Goal: Task Accomplishment & Management: Manage account settings

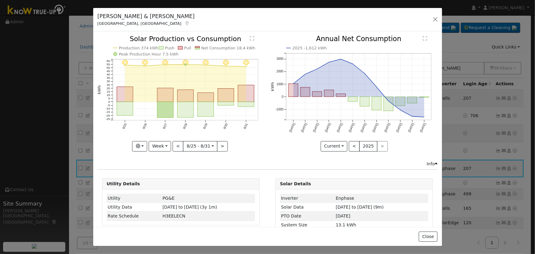
click at [430, 17] on div "[PERSON_NAME] & [PERSON_NAME] Los Banos, [GEOGRAPHIC_DATA] Default Account Defa…" at bounding box center [267, 20] width 349 height 24
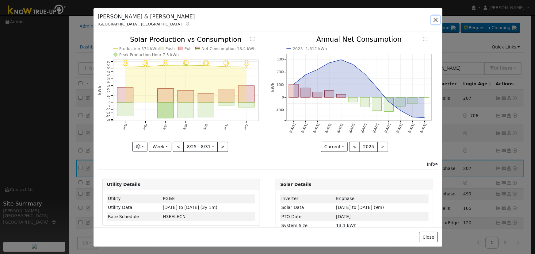
click at [434, 18] on button "button" at bounding box center [435, 20] width 9 height 9
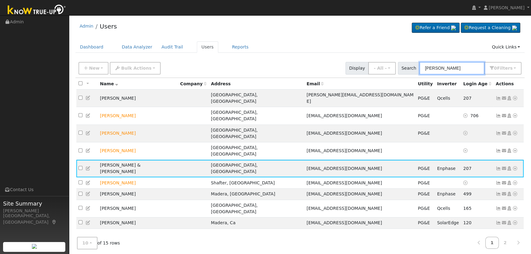
drag, startPoint x: 450, startPoint y: 62, endPoint x: 450, endPoint y: 67, distance: 5.5
click at [450, 64] on input "[PERSON_NAME]" at bounding box center [451, 68] width 65 height 13
click at [450, 68] on input "[PERSON_NAME]" at bounding box center [451, 68] width 65 height 13
click at [449, 67] on input "[PERSON_NAME]" at bounding box center [451, 68] width 65 height 13
paste input "[PERSON_NAME]"
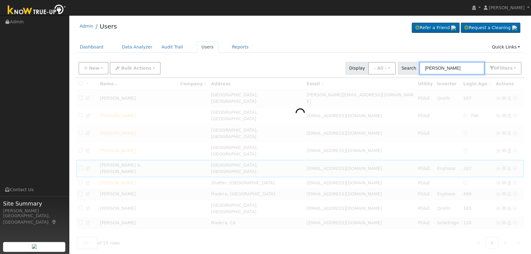
type input "[PERSON_NAME]"
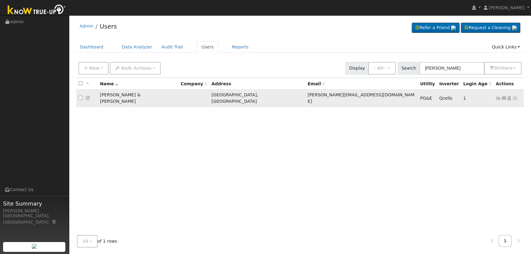
click at [497, 96] on icon at bounding box center [499, 98] width 6 height 4
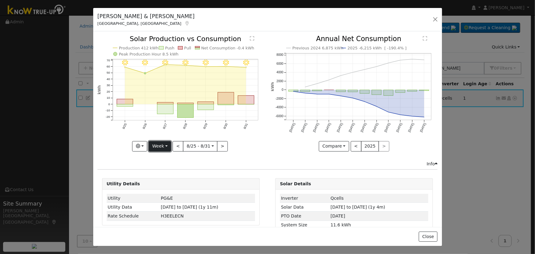
click at [163, 143] on button "Week" at bounding box center [160, 146] width 22 height 10
click at [164, 155] on link "Day" at bounding box center [170, 158] width 43 height 9
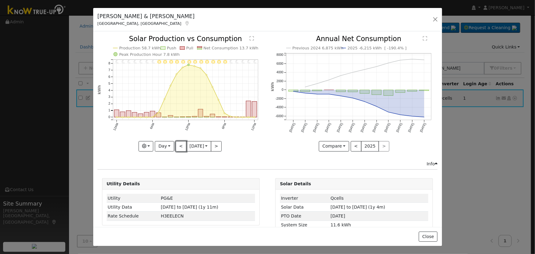
click at [176, 145] on button "<" at bounding box center [181, 146] width 11 height 10
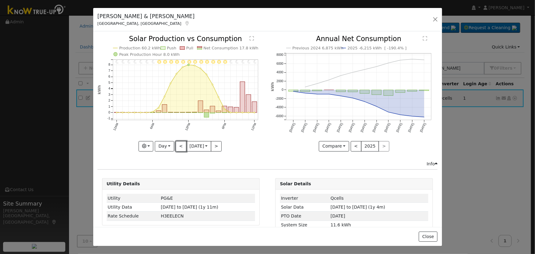
click at [176, 145] on button "<" at bounding box center [181, 146] width 11 height 10
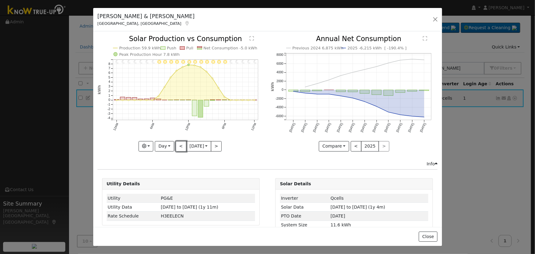
click at [176, 145] on button "<" at bounding box center [181, 146] width 11 height 10
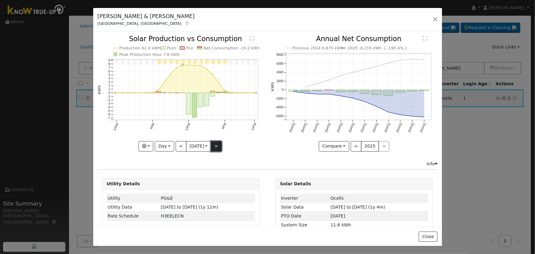
click at [217, 144] on button ">" at bounding box center [216, 146] width 11 height 10
type input "[DATE]"
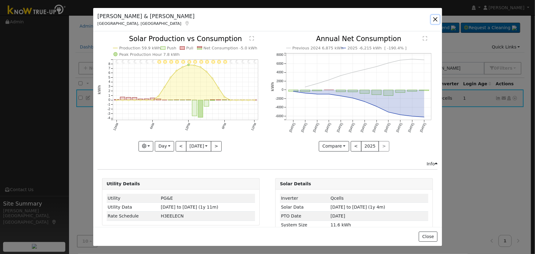
click at [432, 19] on button "button" at bounding box center [435, 19] width 9 height 9
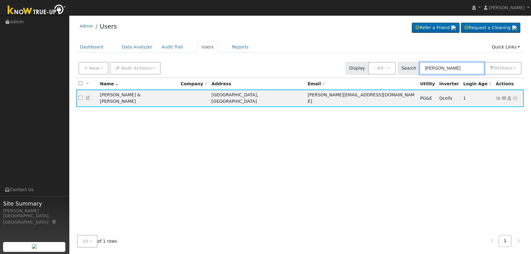
click at [457, 71] on input "[PERSON_NAME]" at bounding box center [451, 68] width 65 height 13
paste input "[PERSON_NAME]"
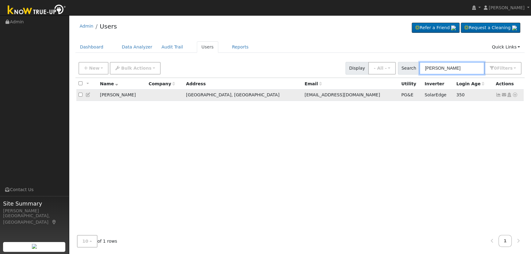
type input "[PERSON_NAME]"
click at [496, 96] on icon at bounding box center [499, 95] width 6 height 4
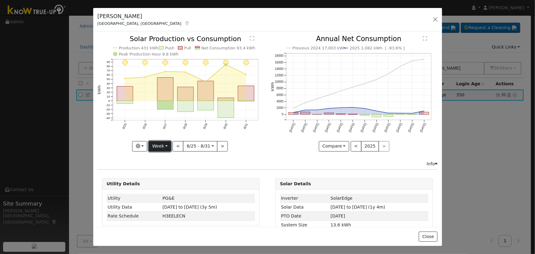
click at [156, 144] on button "Week" at bounding box center [160, 146] width 22 height 10
click at [161, 154] on link "Day" at bounding box center [170, 158] width 43 height 9
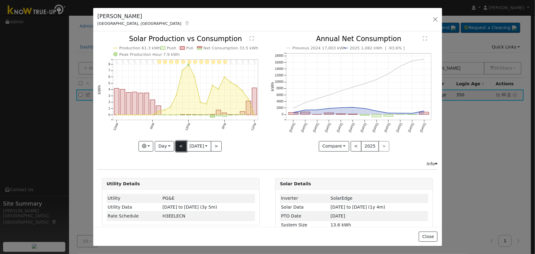
click at [179, 144] on button "<" at bounding box center [181, 146] width 11 height 10
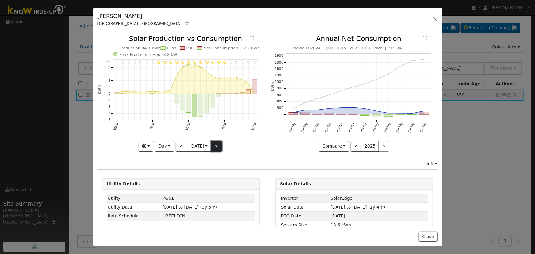
click at [216, 141] on button ">" at bounding box center [216, 146] width 11 height 10
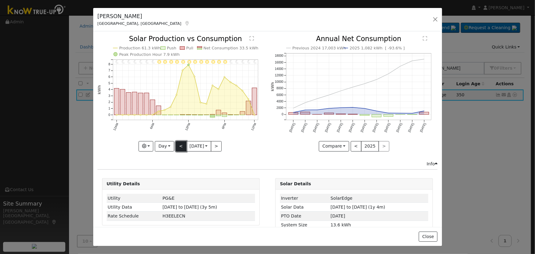
click at [178, 141] on button "<" at bounding box center [181, 146] width 11 height 10
type input "[DATE]"
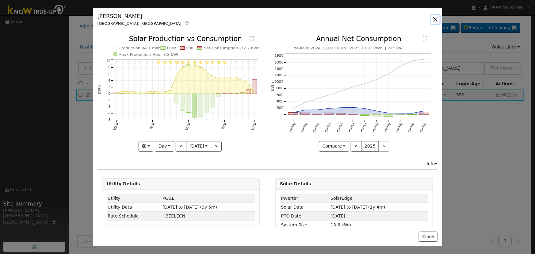
click at [432, 16] on button "button" at bounding box center [435, 19] width 9 height 9
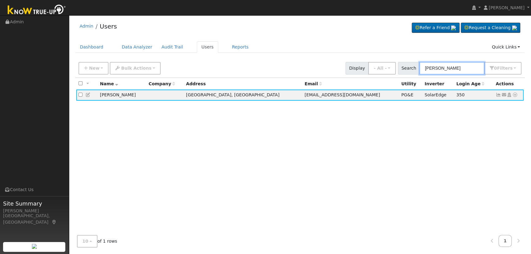
drag, startPoint x: 469, startPoint y: 67, endPoint x: 351, endPoint y: 63, distance: 118.1
click at [351, 63] on div "New Add User Quick Add Quick Connect Quick Convert Lead Bulk Actions Send Email…" at bounding box center [299, 67] width 445 height 15
paste input "[PERSON_NAME]"
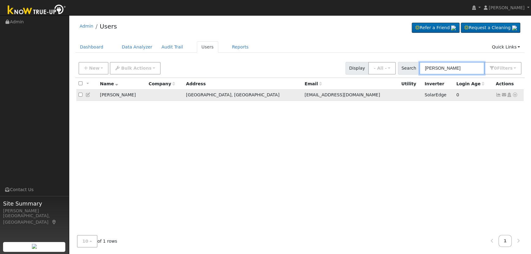
type input "[PERSON_NAME]"
click at [503, 94] on icon at bounding box center [504, 95] width 6 height 4
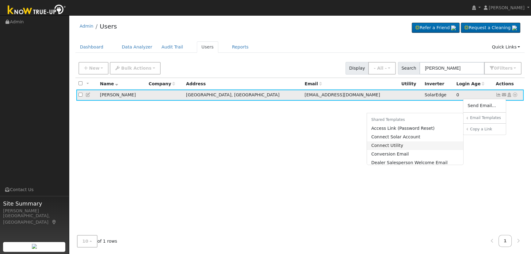
click at [424, 144] on link "Connect Utility" at bounding box center [415, 145] width 97 height 9
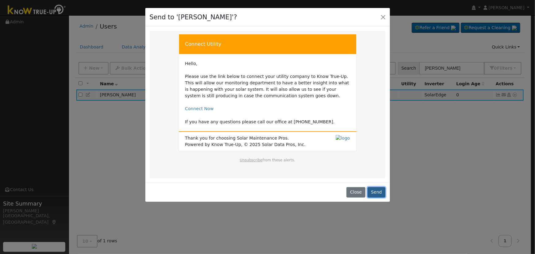
drag, startPoint x: 381, startPoint y: 188, endPoint x: 374, endPoint y: 193, distance: 8.8
click at [381, 188] on button "Send" at bounding box center [376, 192] width 18 height 10
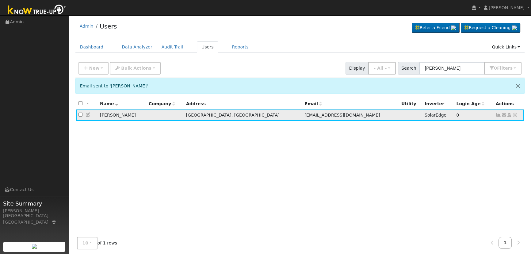
click at [86, 114] on icon at bounding box center [89, 114] width 6 height 4
type input "[DATE]"
type input "Haroon"
type input "Bashir"
type input "[EMAIL_ADDRESS][DOMAIN_NAME]"
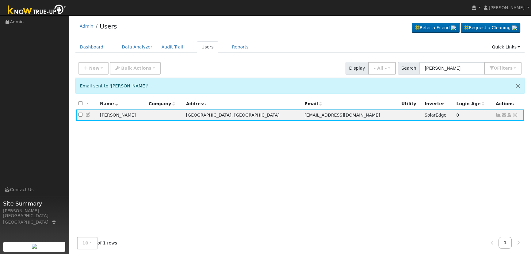
type input "[PHONE_NUMBER]"
checkbox input "true"
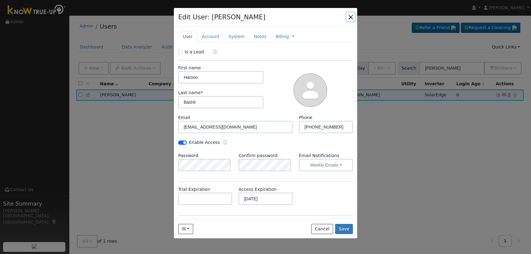
click at [347, 15] on button "button" at bounding box center [350, 17] width 9 height 9
